Goal: Find specific page/section

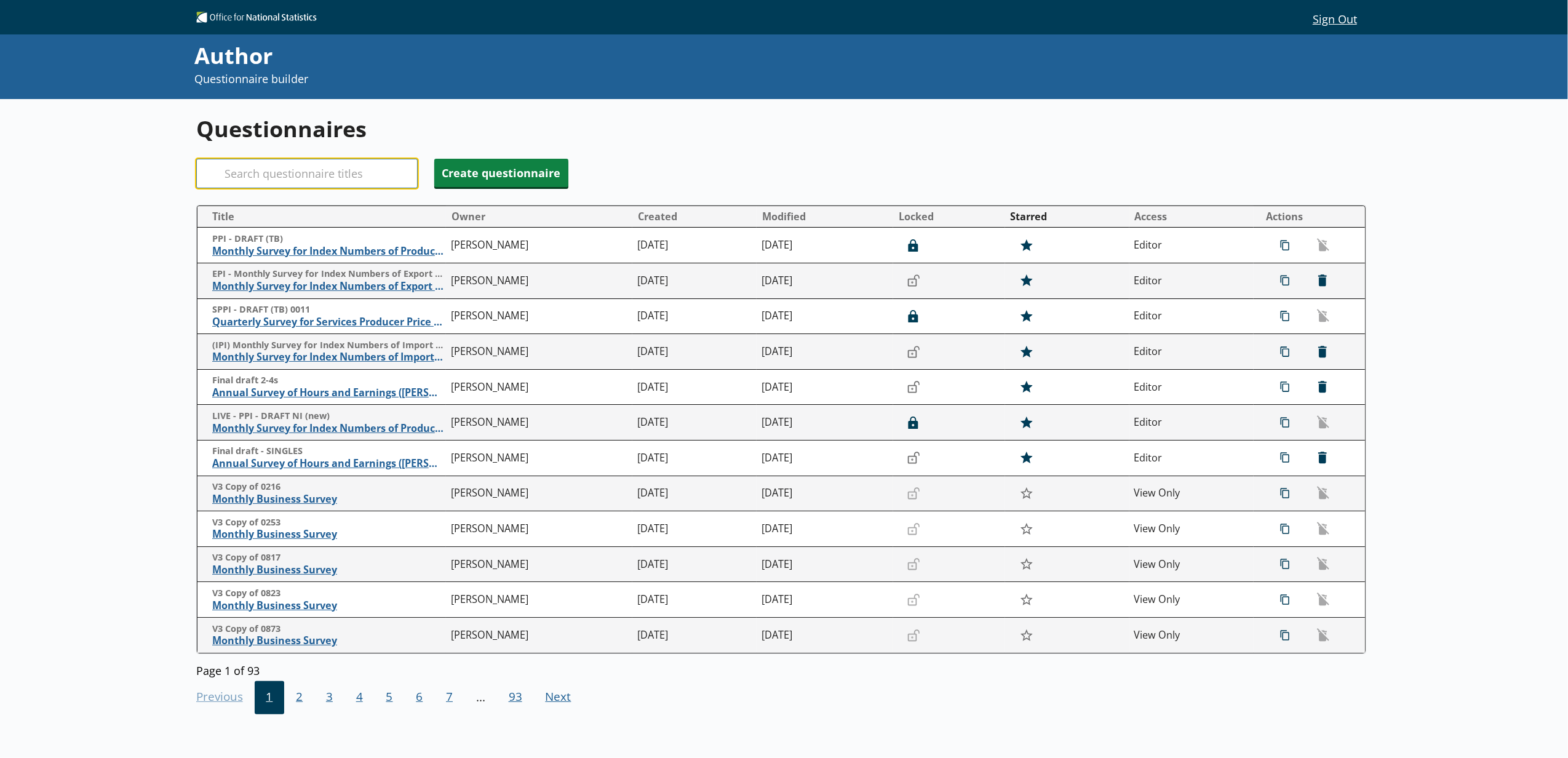
click at [265, 177] on input "Search" at bounding box center [306, 174] width 221 height 30
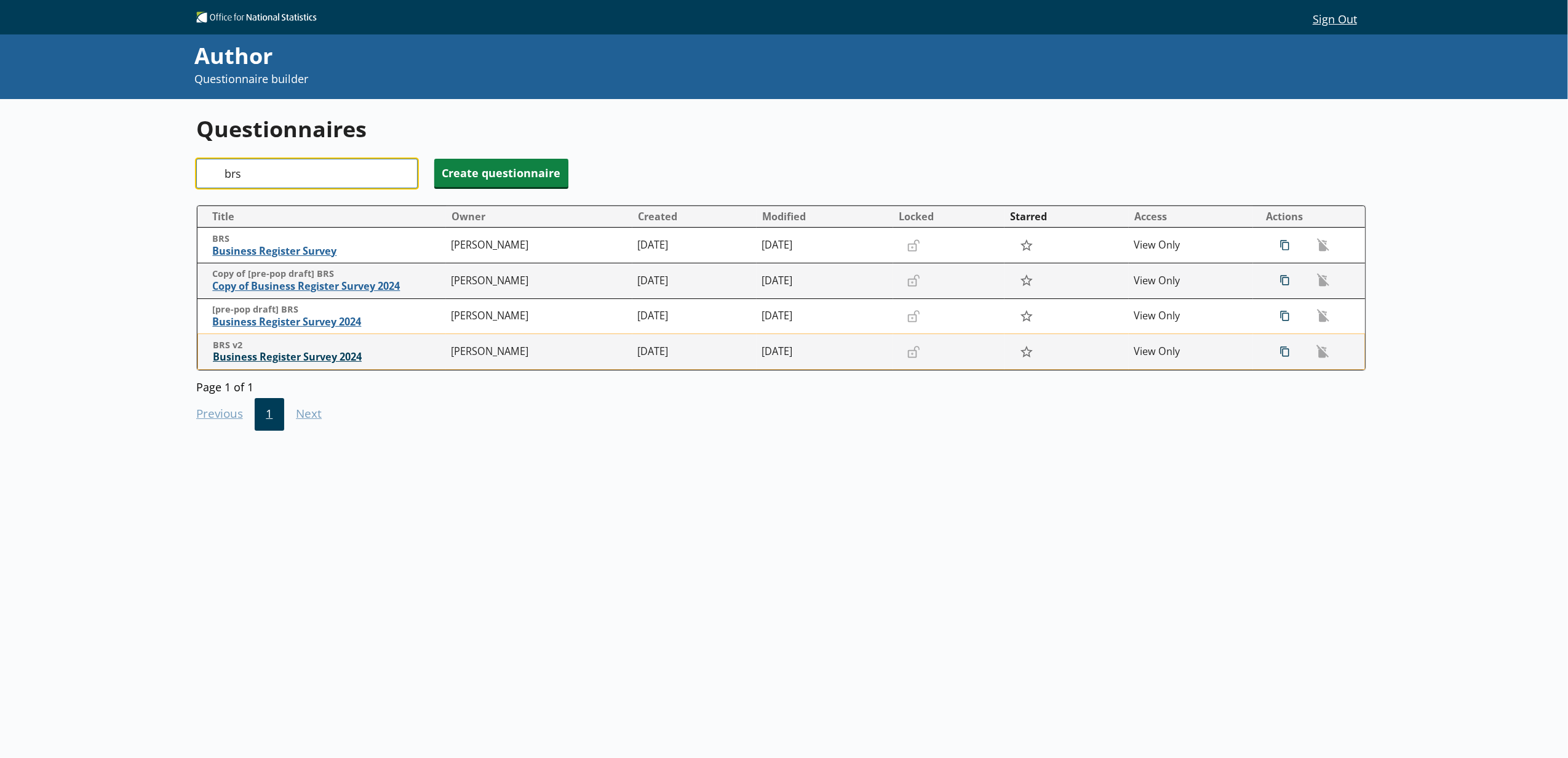
type input "brs"
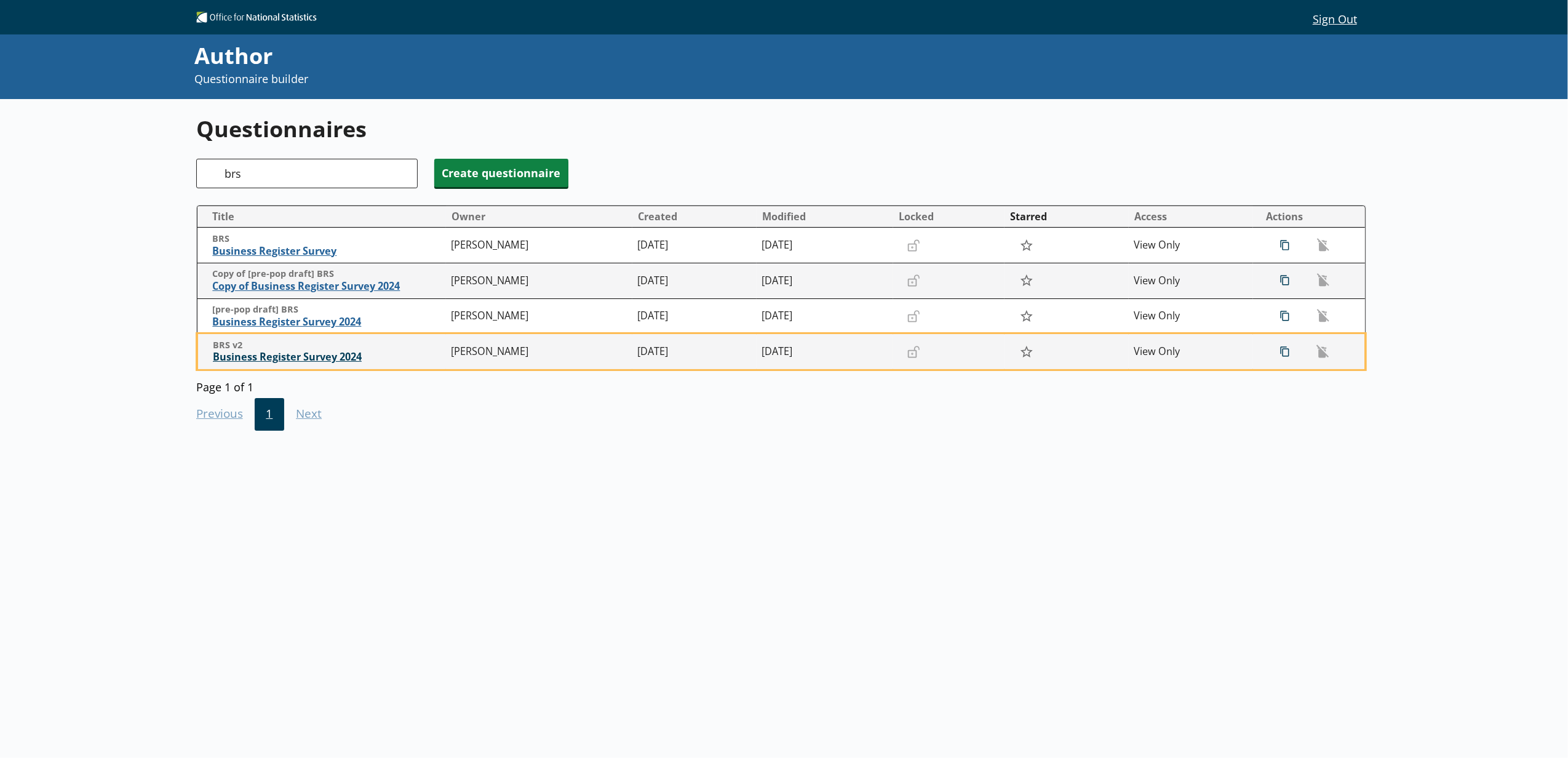
click at [310, 355] on span "Business Register Survey 2024" at bounding box center [329, 357] width 233 height 13
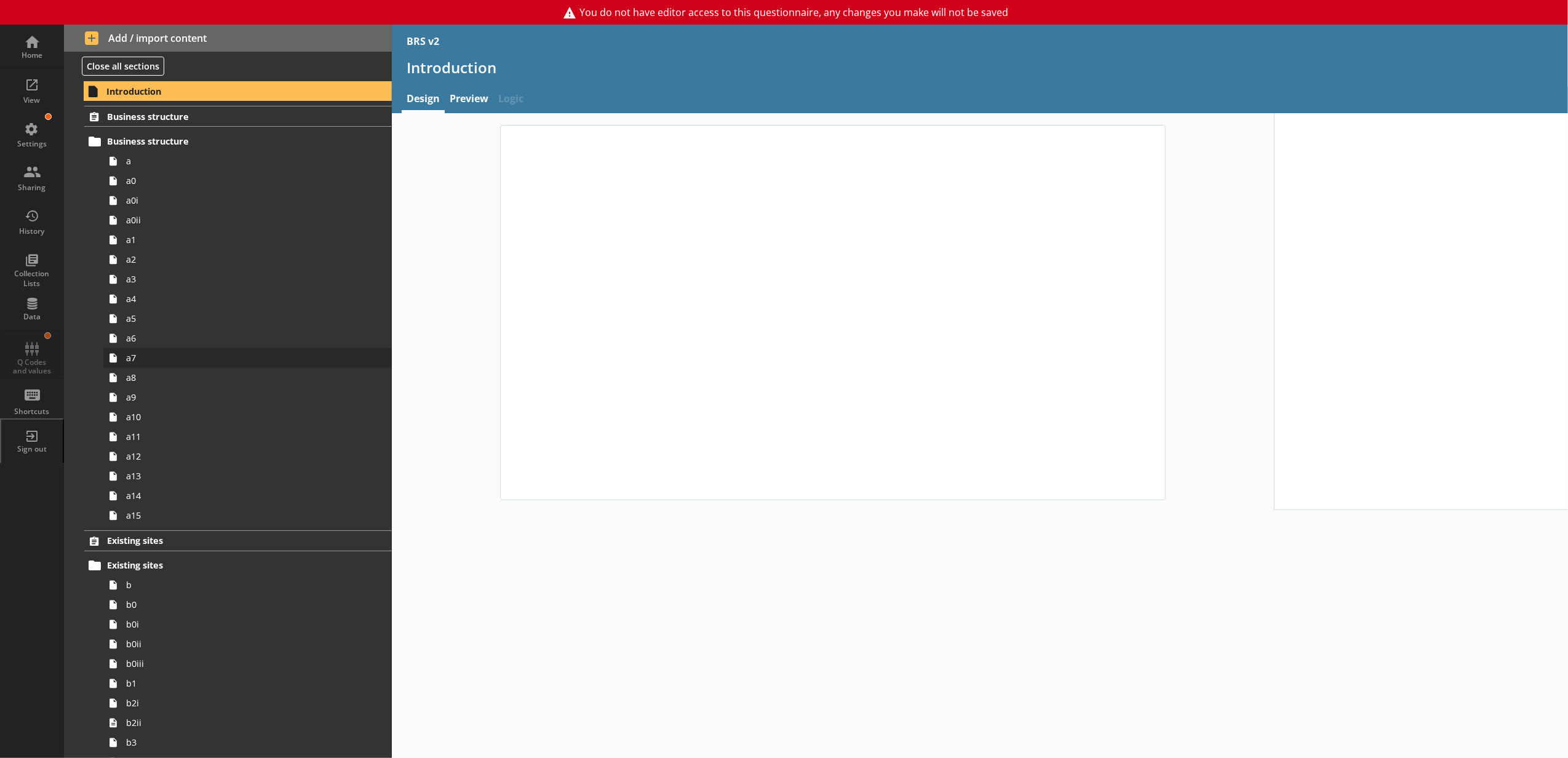
type textarea "x"
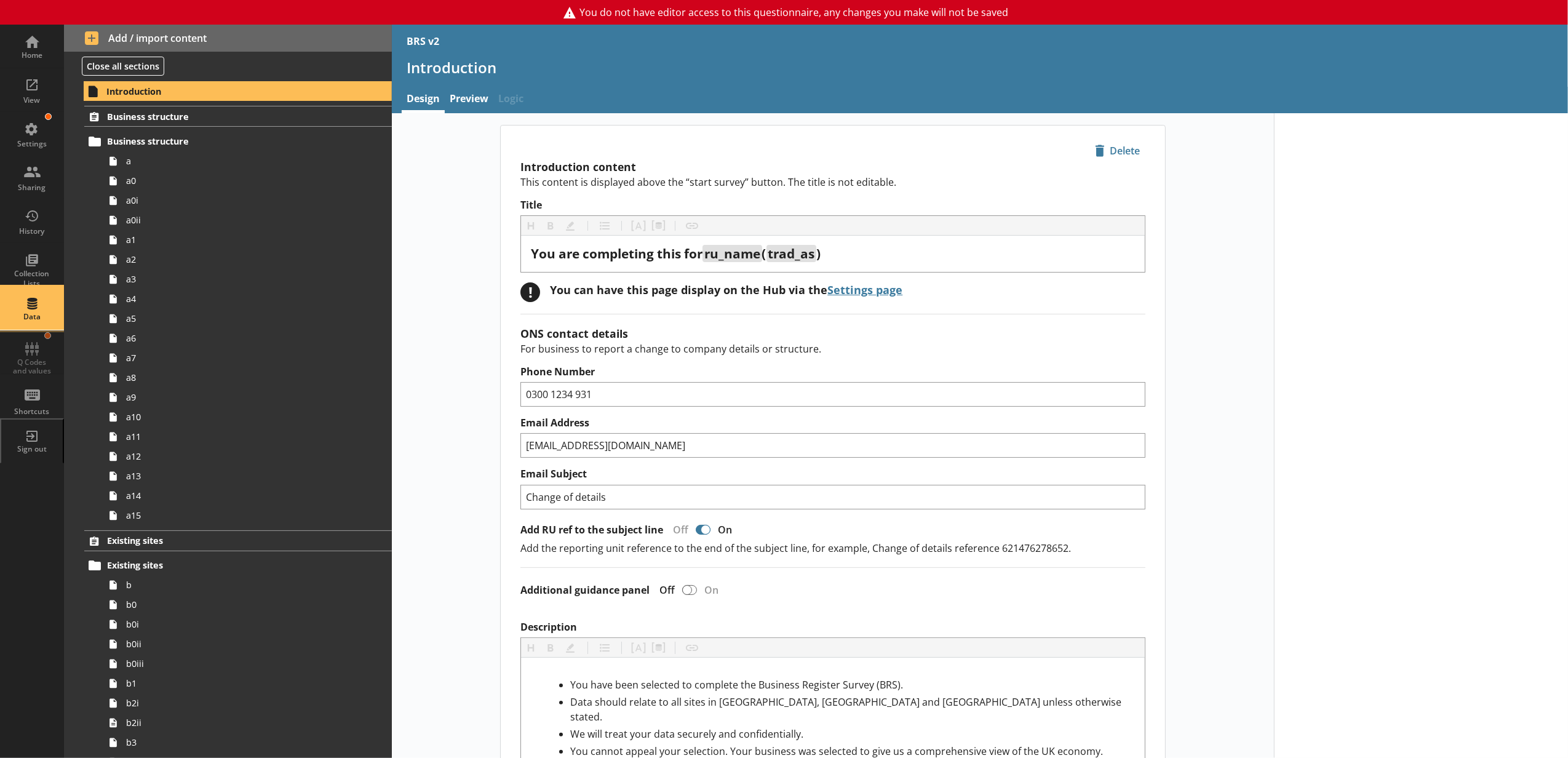
click at [39, 313] on div "Data" at bounding box center [32, 308] width 43 height 43
select select "Text_Optional"
select select "Date"
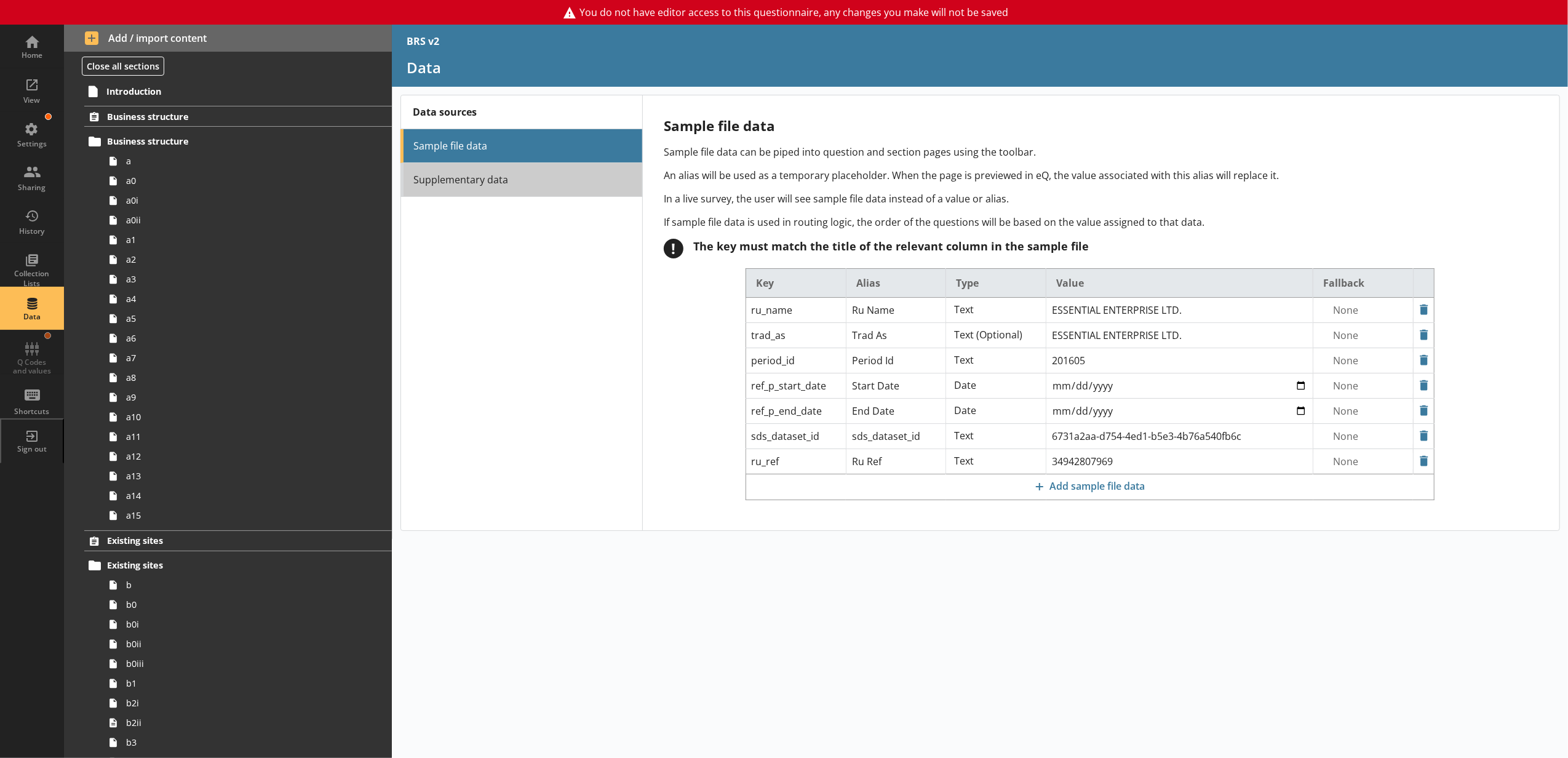
click at [485, 192] on link "Supplementary data" at bounding box center [521, 180] width 242 height 34
